Goal: Information Seeking & Learning: Learn about a topic

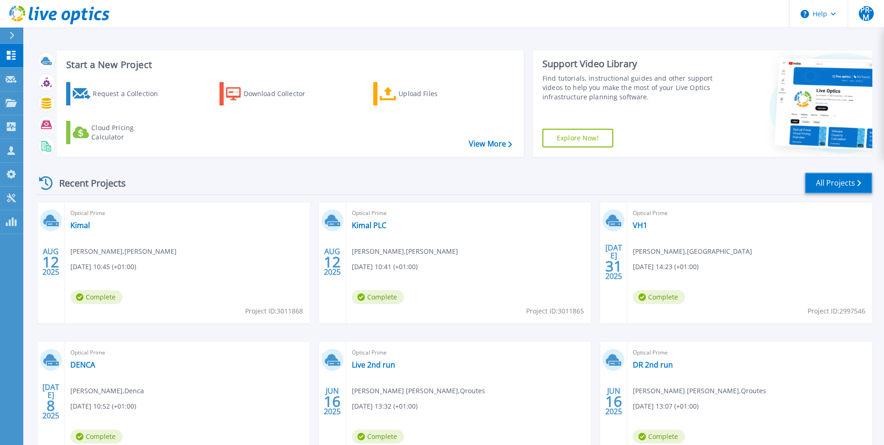
click at [821, 184] on link "All Projects" at bounding box center [839, 182] width 68 height 21
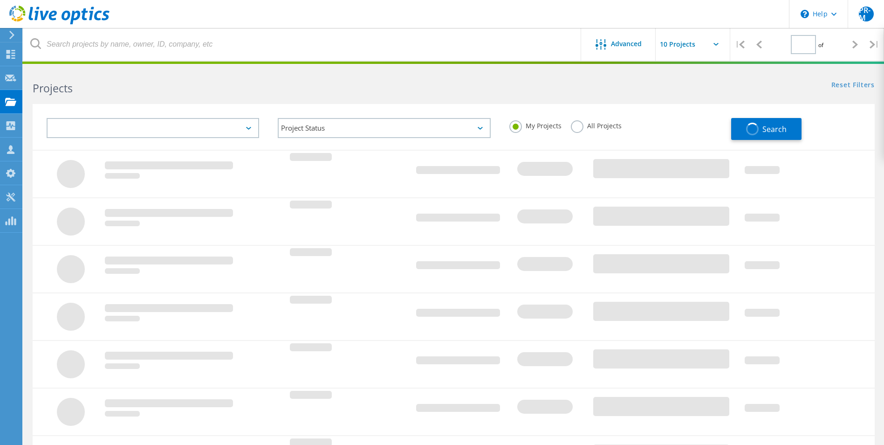
type input "1"
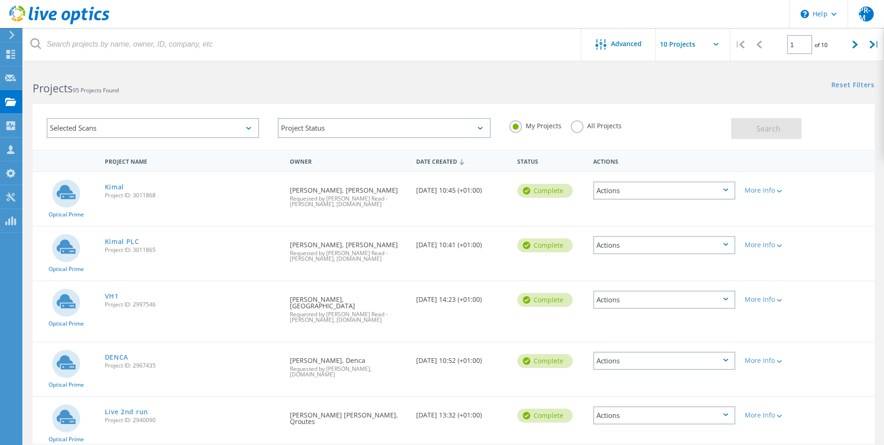
click at [578, 129] on label "All Projects" at bounding box center [596, 124] width 51 height 9
click at [0, 0] on input "All Projects" at bounding box center [0, 0] width 0 height 0
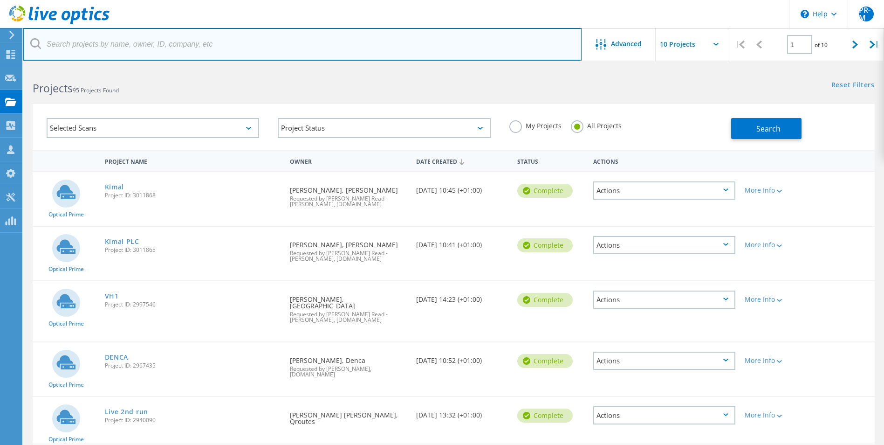
click at [173, 41] on input "text" at bounding box center [302, 44] width 558 height 33
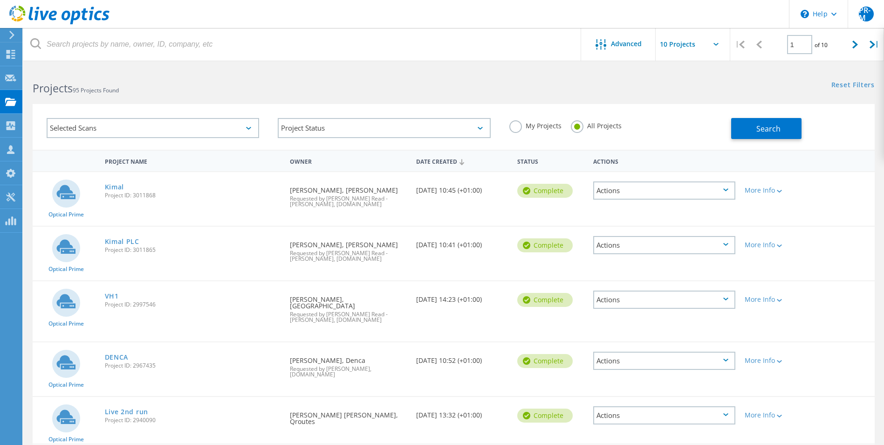
click at [446, 93] on div "Selected Scans Project Status In Progress Complete Published Anonymous Archived…" at bounding box center [453, 120] width 861 height 57
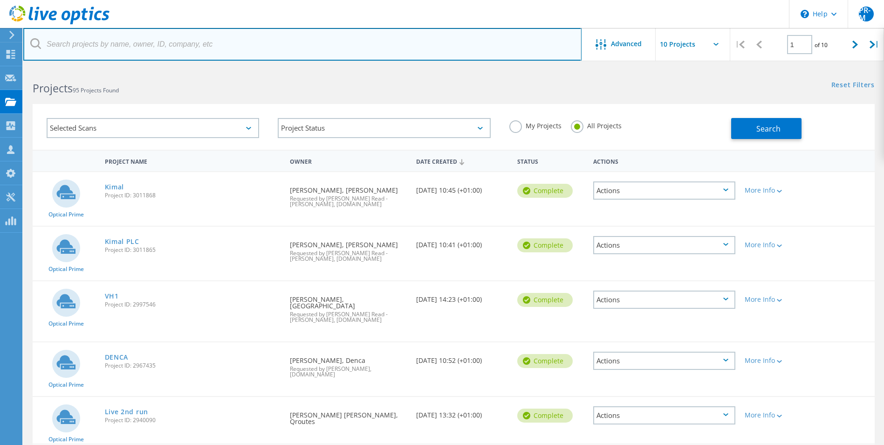
click at [395, 44] on input "text" at bounding box center [302, 44] width 558 height 33
type input "first"
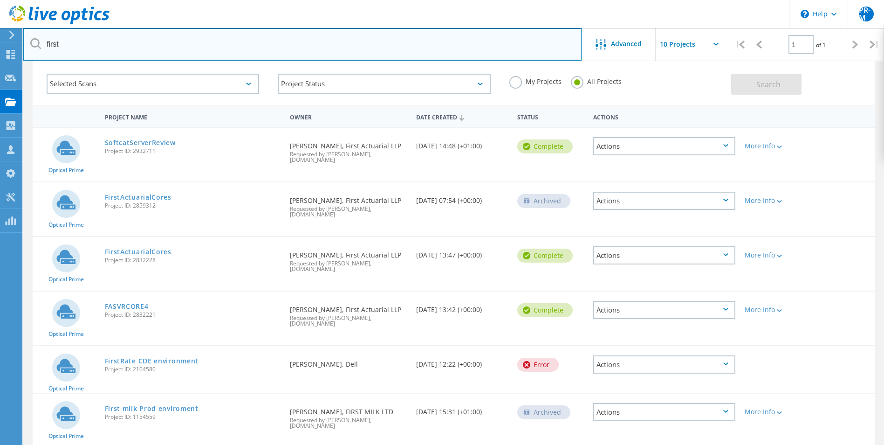
scroll to position [78, 0]
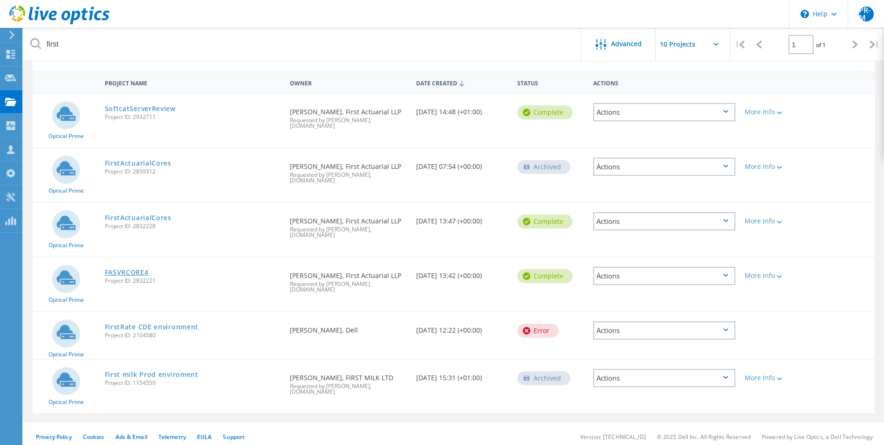
click at [112, 271] on link "FASVRCORE4" at bounding box center [127, 272] width 44 height 7
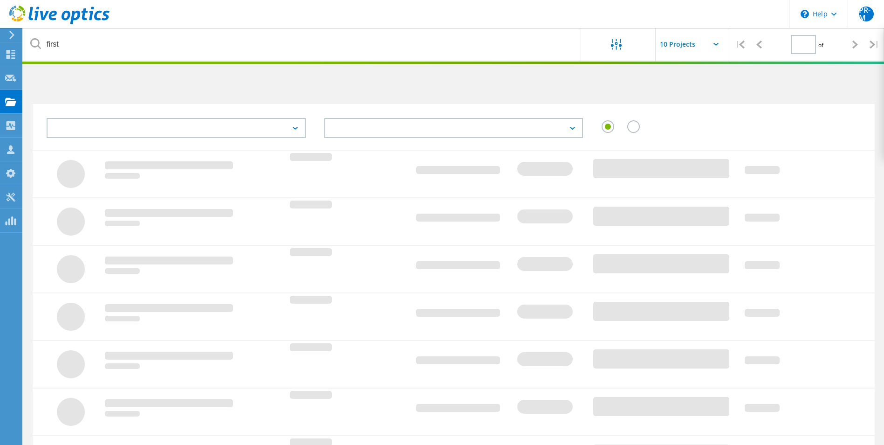
type input "1"
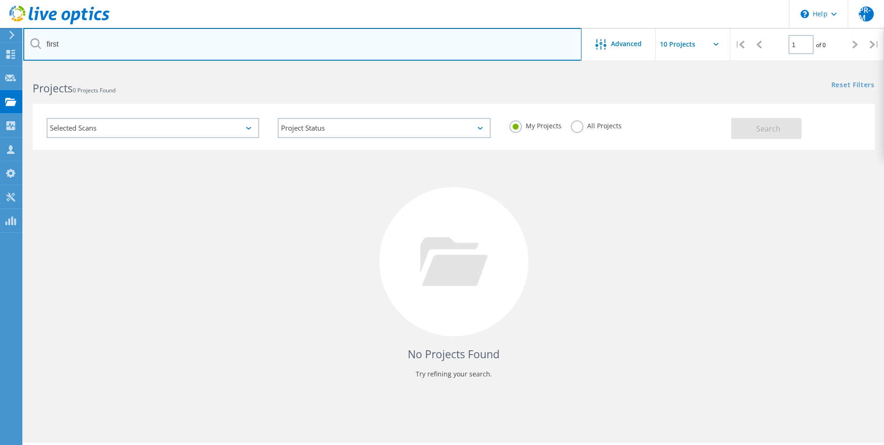
click at [267, 48] on input "first" at bounding box center [302, 44] width 558 height 33
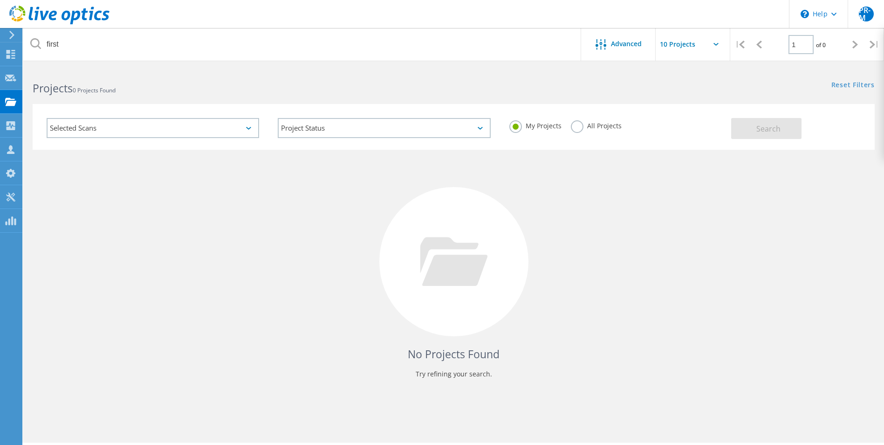
click at [575, 129] on label "All Projects" at bounding box center [596, 124] width 51 height 9
click at [0, 0] on input "All Projects" at bounding box center [0, 0] width 0 height 0
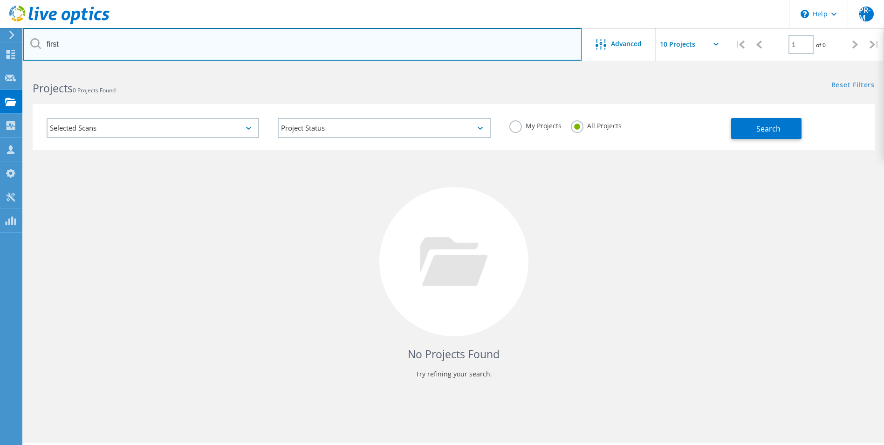
click at [356, 54] on input "first" at bounding box center [302, 44] width 558 height 33
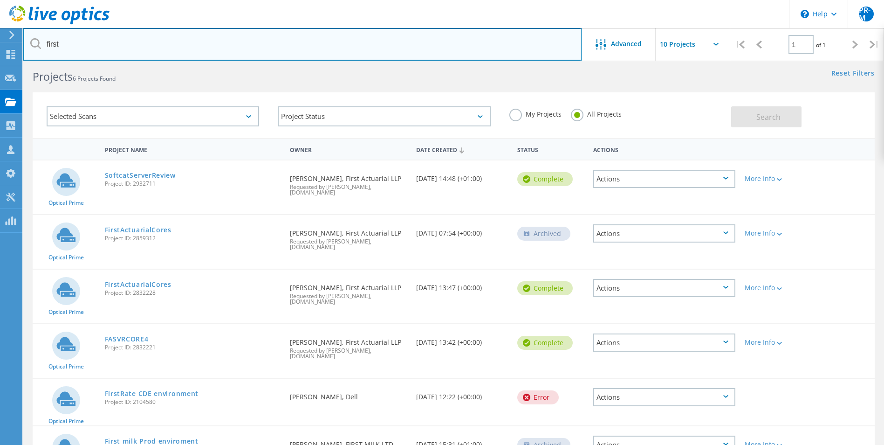
scroll to position [47, 0]
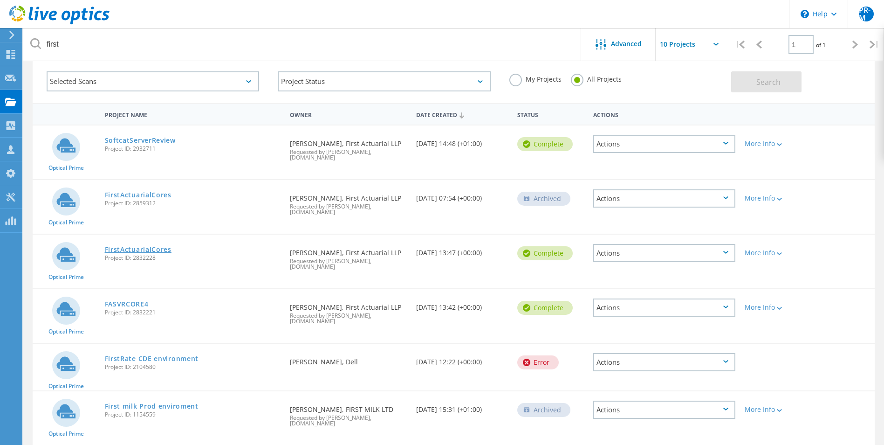
click at [129, 250] on link "FirstActuarialCores" at bounding box center [138, 249] width 67 height 7
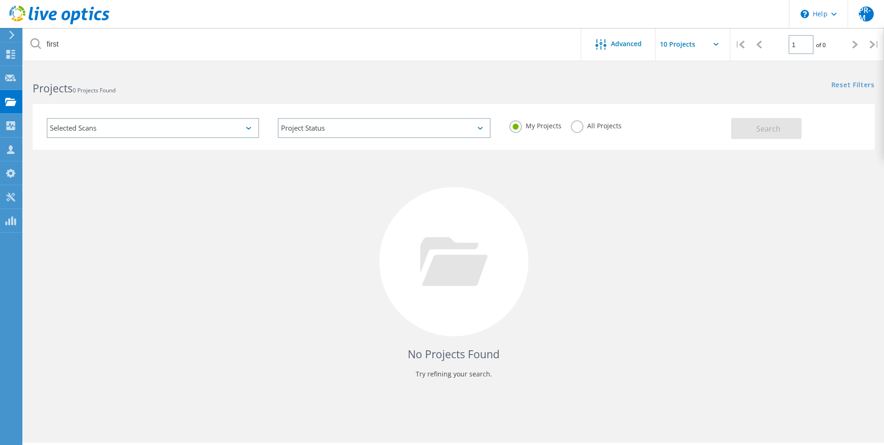
click at [578, 129] on label "All Projects" at bounding box center [596, 124] width 51 height 9
click at [0, 0] on input "All Projects" at bounding box center [0, 0] width 0 height 0
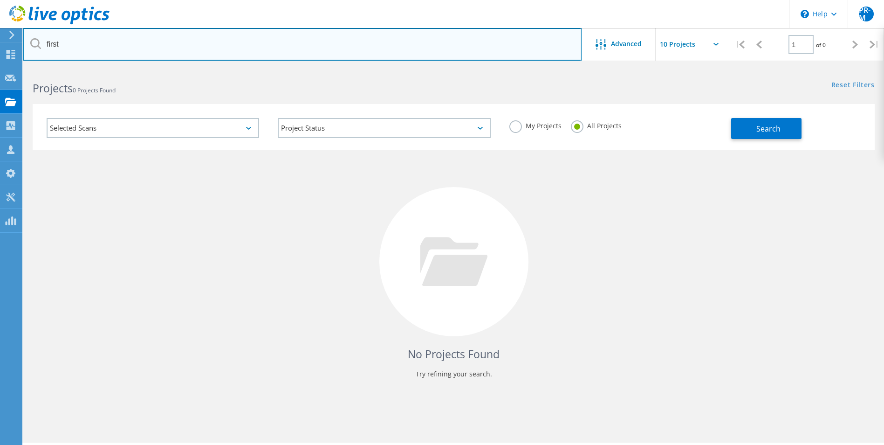
click at [136, 44] on input "first" at bounding box center [302, 44] width 558 height 33
click at [318, 41] on input "first" at bounding box center [302, 44] width 558 height 33
type input "first actuarial"
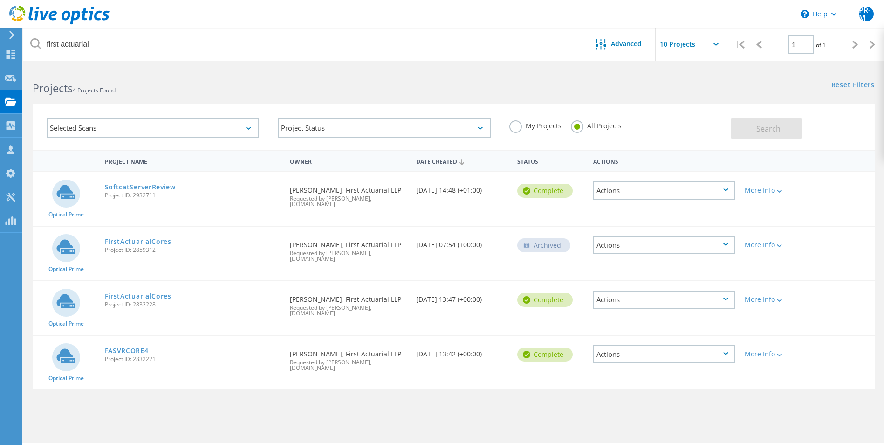
click at [158, 187] on link "SoftcatServerReview" at bounding box center [140, 187] width 71 height 7
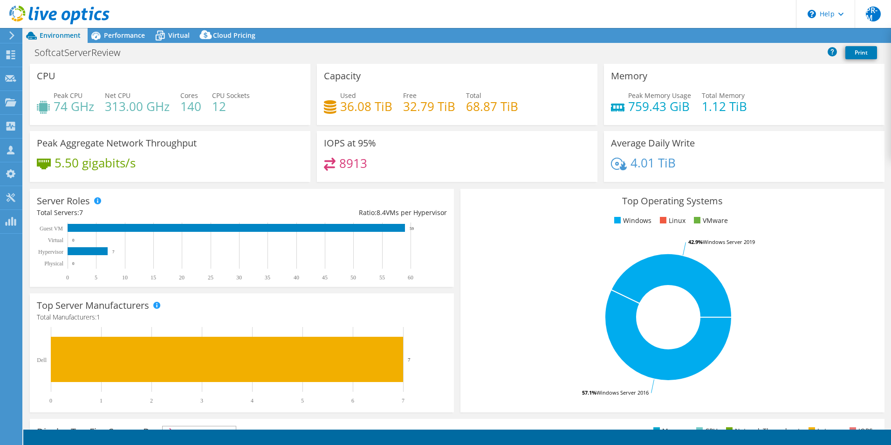
select select "EULondon"
select select "GBP"
click at [114, 36] on span "Performance" at bounding box center [124, 35] width 41 height 9
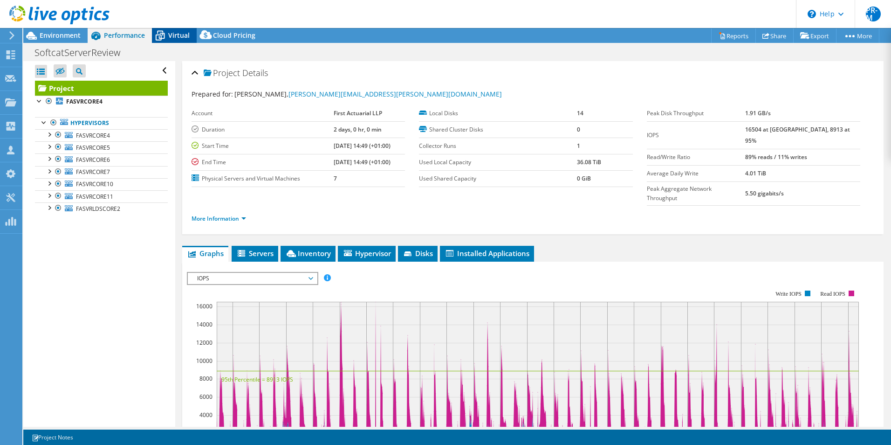
click at [176, 35] on span "Virtual" at bounding box center [178, 35] width 21 height 9
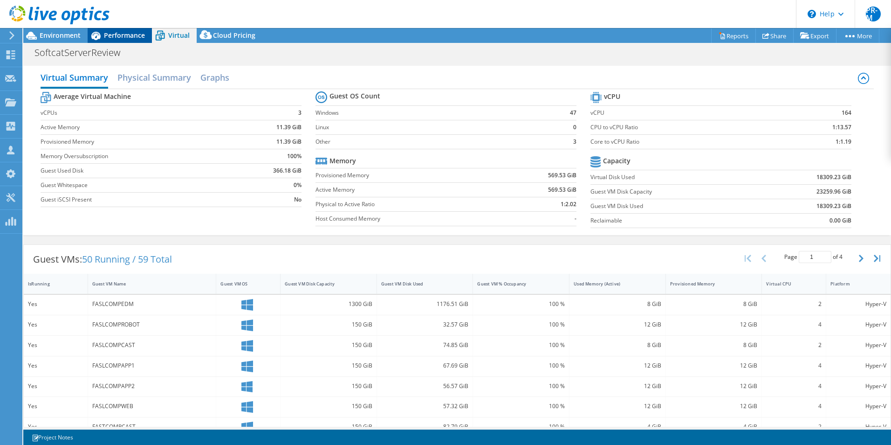
click at [129, 35] on span "Performance" at bounding box center [124, 35] width 41 height 9
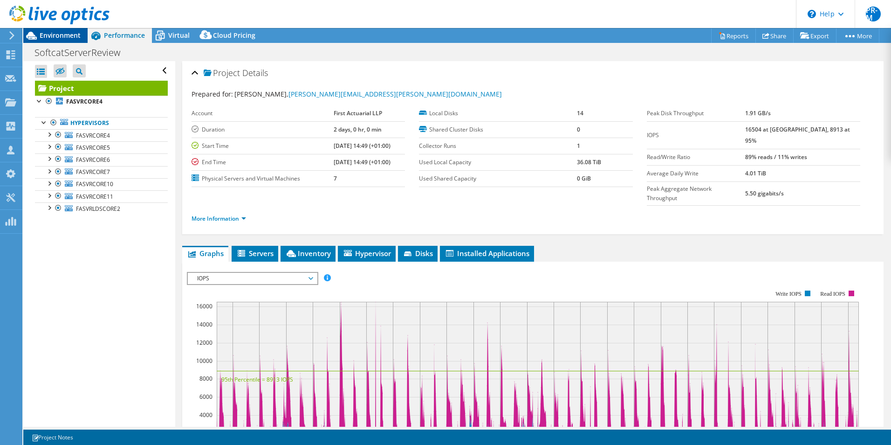
click at [68, 35] on span "Environment" at bounding box center [60, 35] width 41 height 9
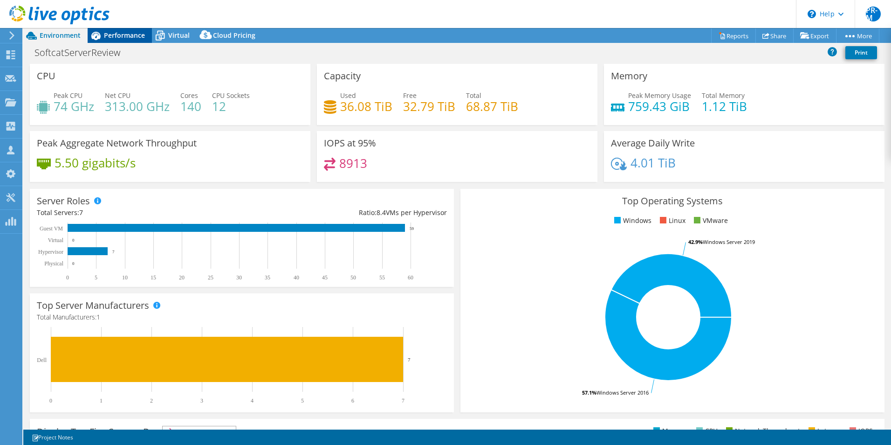
click at [136, 35] on span "Performance" at bounding box center [124, 35] width 41 height 9
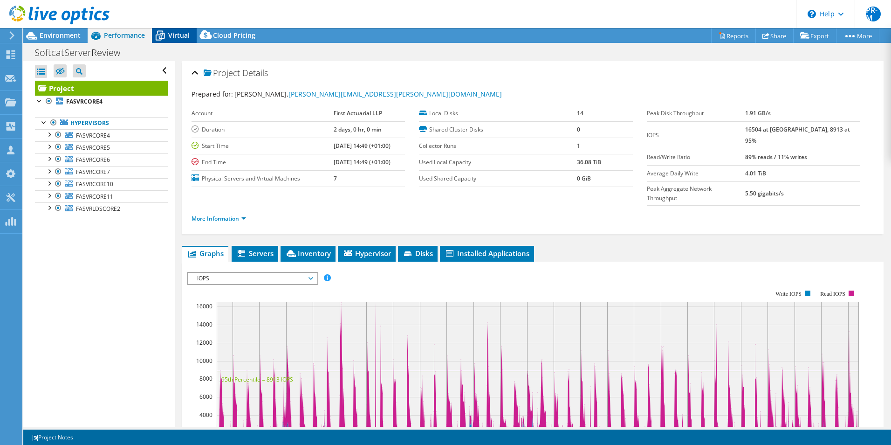
click at [178, 36] on span "Virtual" at bounding box center [178, 35] width 21 height 9
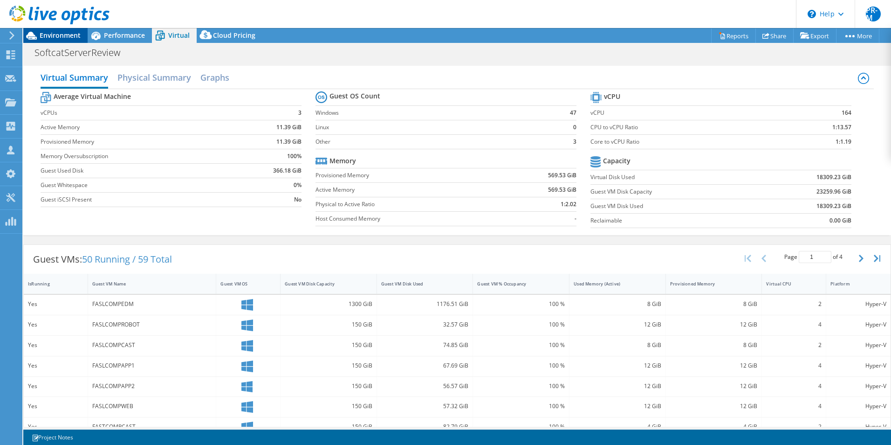
click at [73, 35] on span "Environment" at bounding box center [60, 35] width 41 height 9
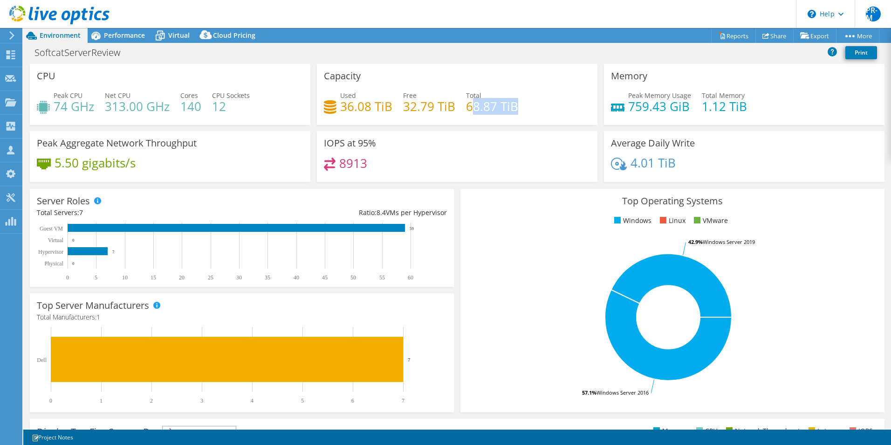
drag, startPoint x: 467, startPoint y: 109, endPoint x: 517, endPoint y: 109, distance: 49.4
click at [517, 109] on div "Used 36.08 TiB Free 32.79 TiB Total 68.87 TiB" at bounding box center [457, 105] width 267 height 30
drag, startPoint x: 517, startPoint y: 109, endPoint x: 504, endPoint y: 86, distance: 26.1
click at [515, 78] on div "Capacity Used 36.08 TiB Free 32.79 TiB Total 68.87 TiB" at bounding box center [457, 94] width 281 height 61
drag, startPoint x: 463, startPoint y: 106, endPoint x: 519, endPoint y: 106, distance: 56.4
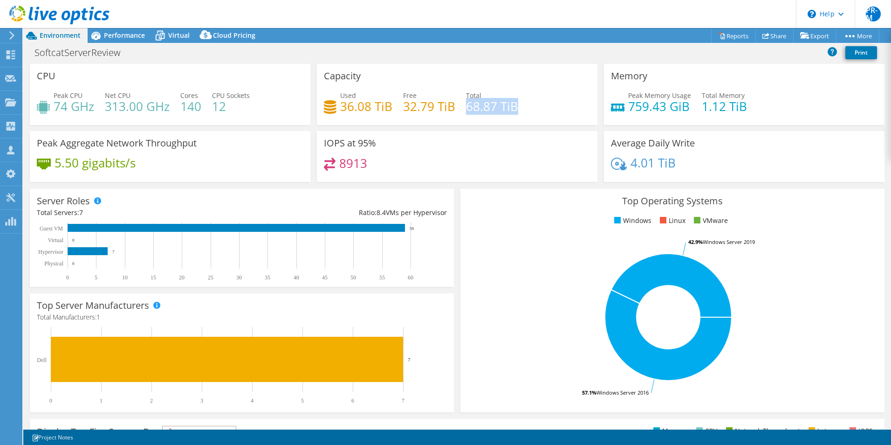
click at [519, 106] on div "Used 36.08 TiB Free 32.79 TiB Total 68.87 TiB" at bounding box center [457, 105] width 267 height 30
click at [108, 34] on span "Performance" at bounding box center [124, 35] width 41 height 9
